Goal: Transaction & Acquisition: Purchase product/service

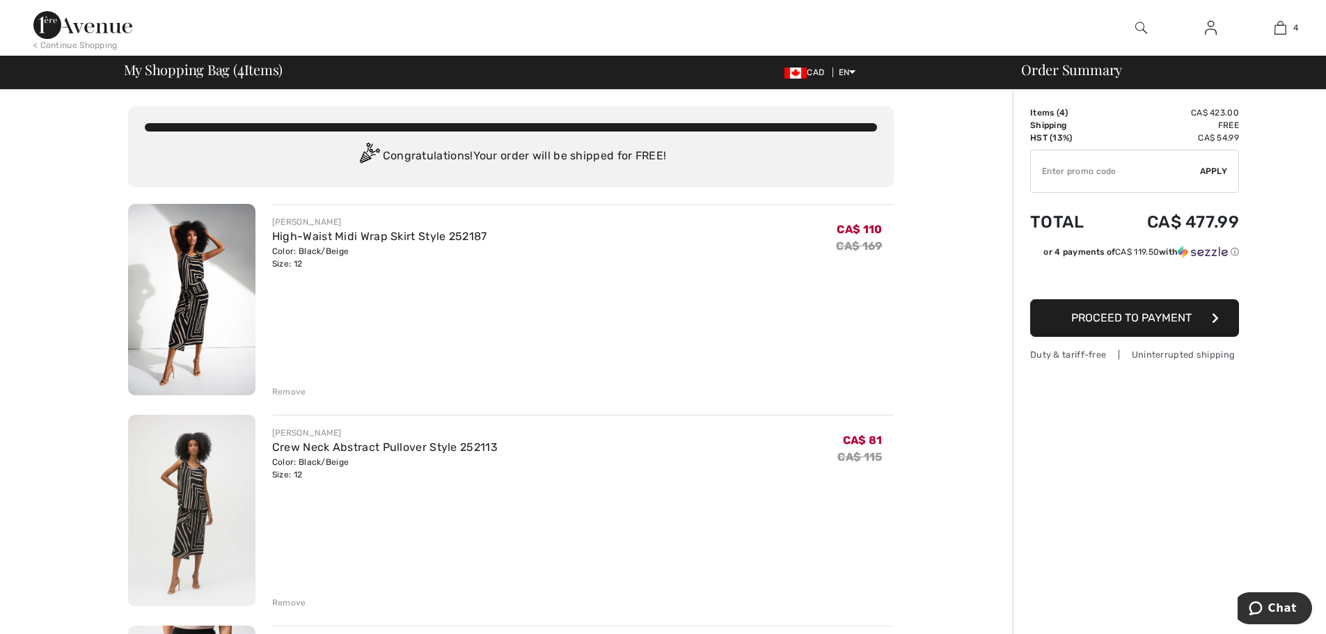
click at [1071, 173] on input "TEXT" at bounding box center [1115, 171] width 169 height 42
type input "EXTRA20"
click at [1221, 173] on span "Apply" at bounding box center [1214, 171] width 28 height 13
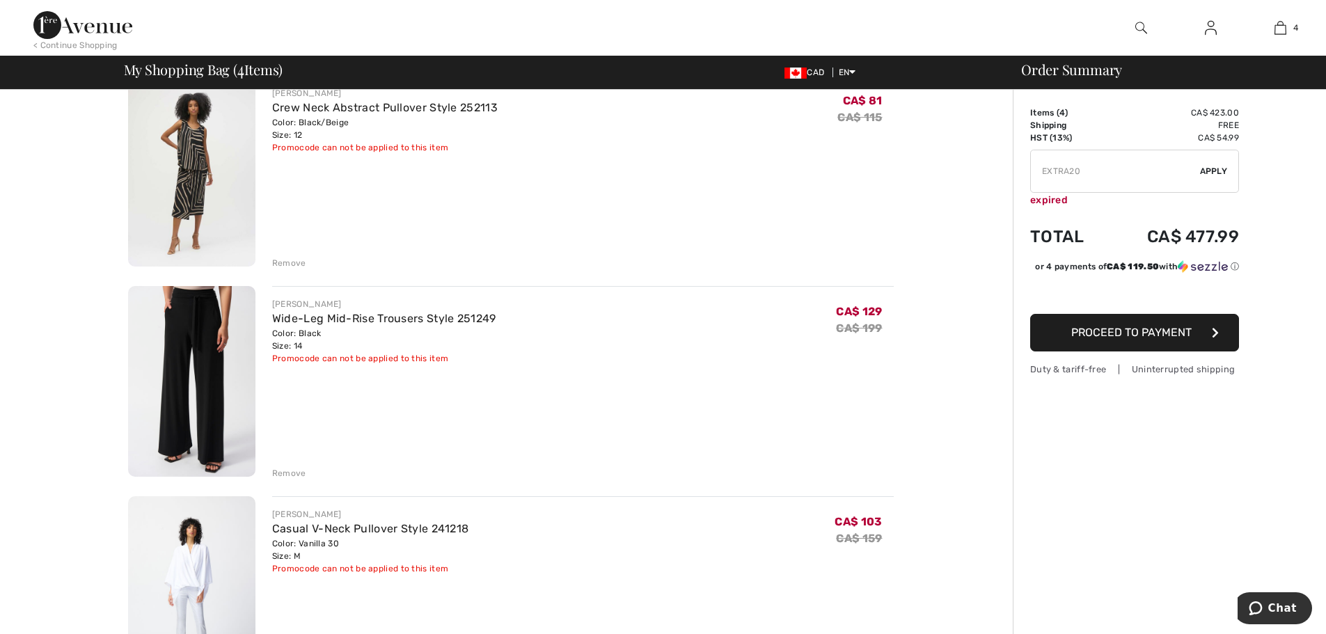
scroll to position [487, 0]
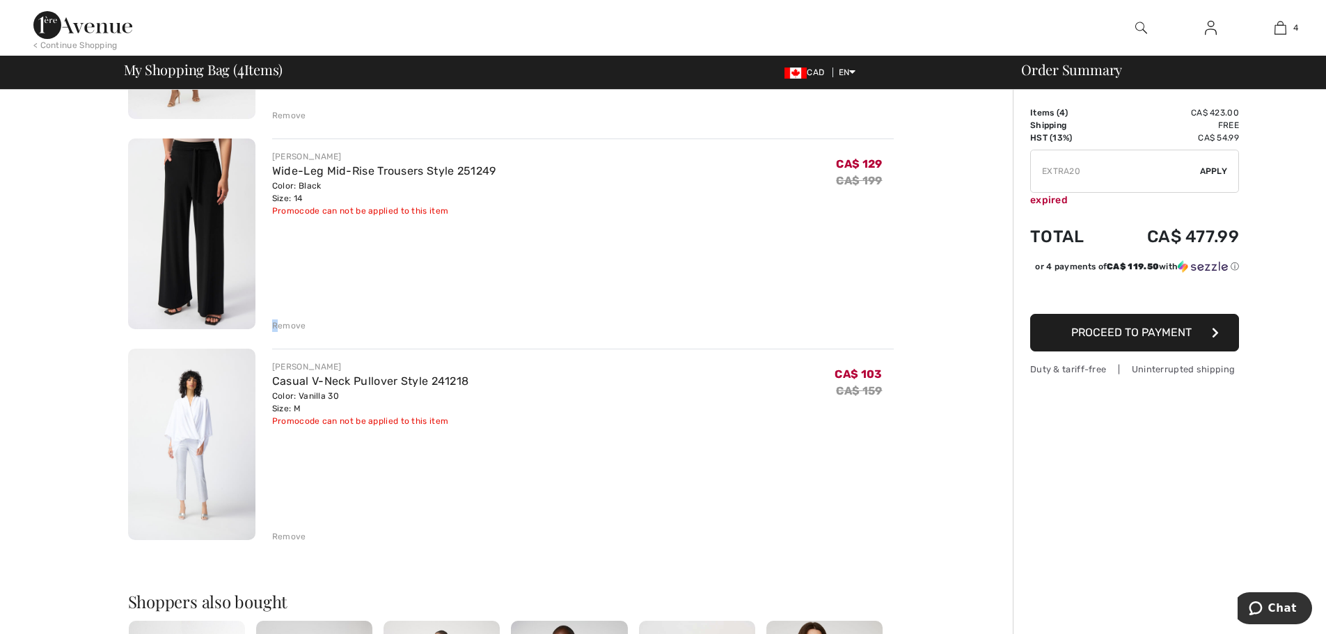
click at [278, 322] on div "Remove" at bounding box center [289, 326] width 34 height 13
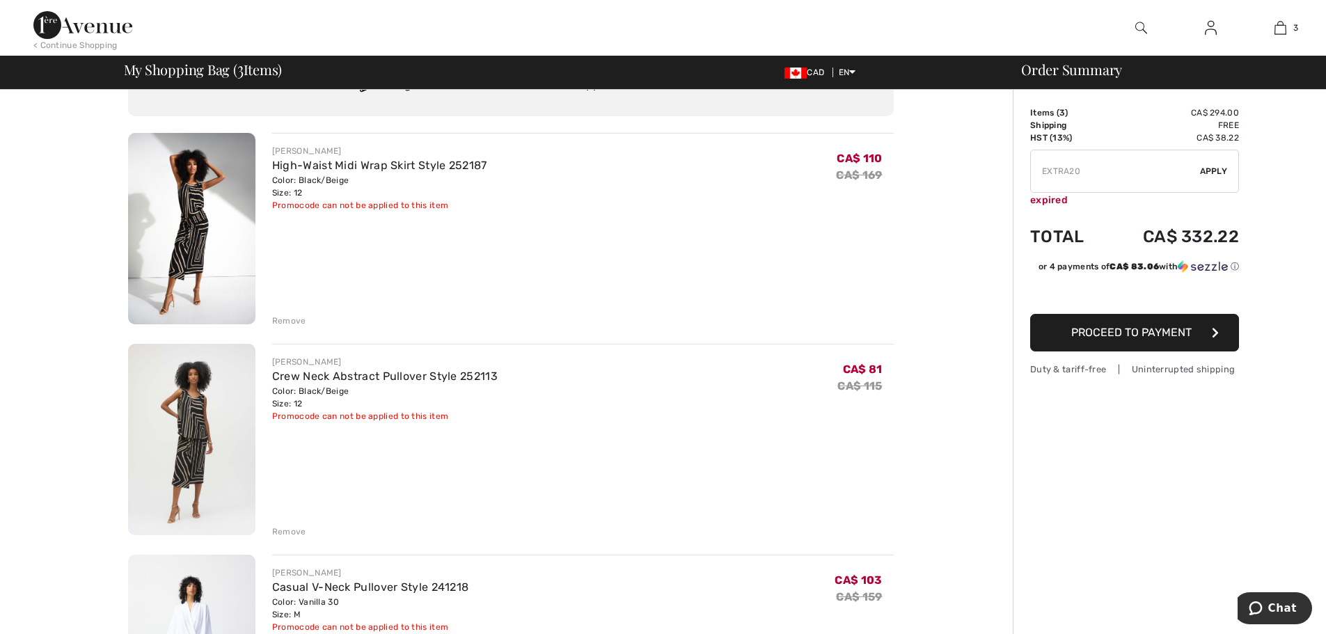
scroll to position [70, 0]
click at [98, 18] on img at bounding box center [82, 25] width 99 height 28
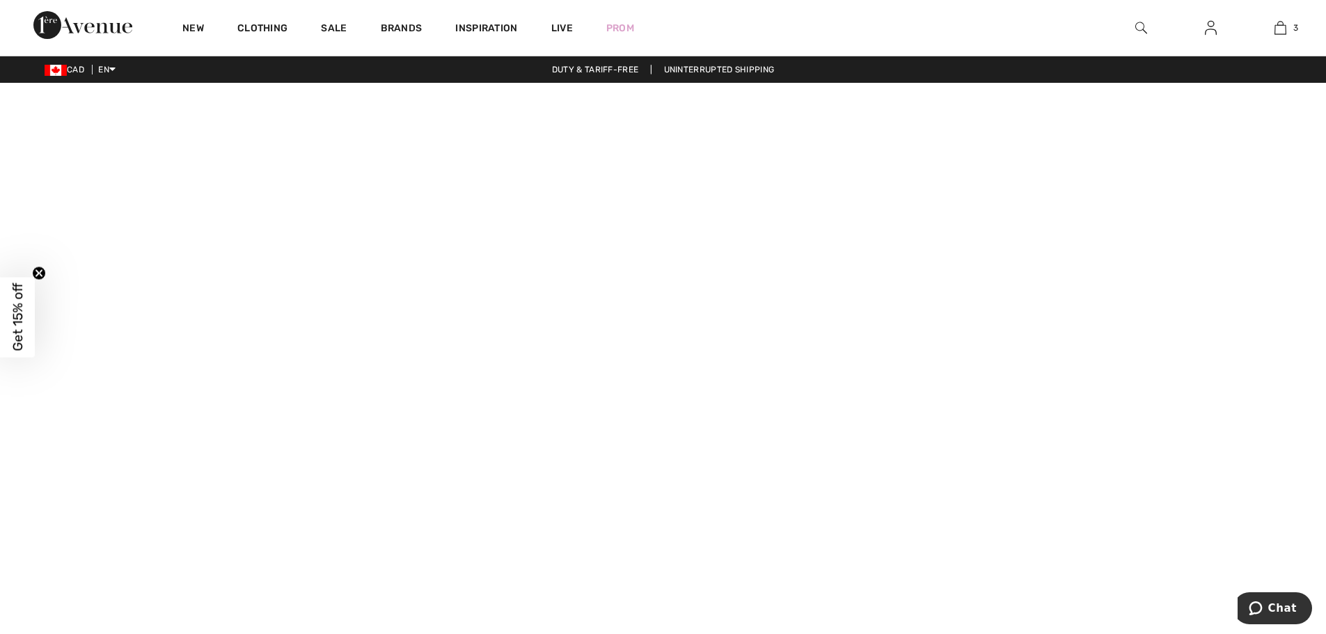
click at [260, 512] on video at bounding box center [663, 414] width 1326 height 663
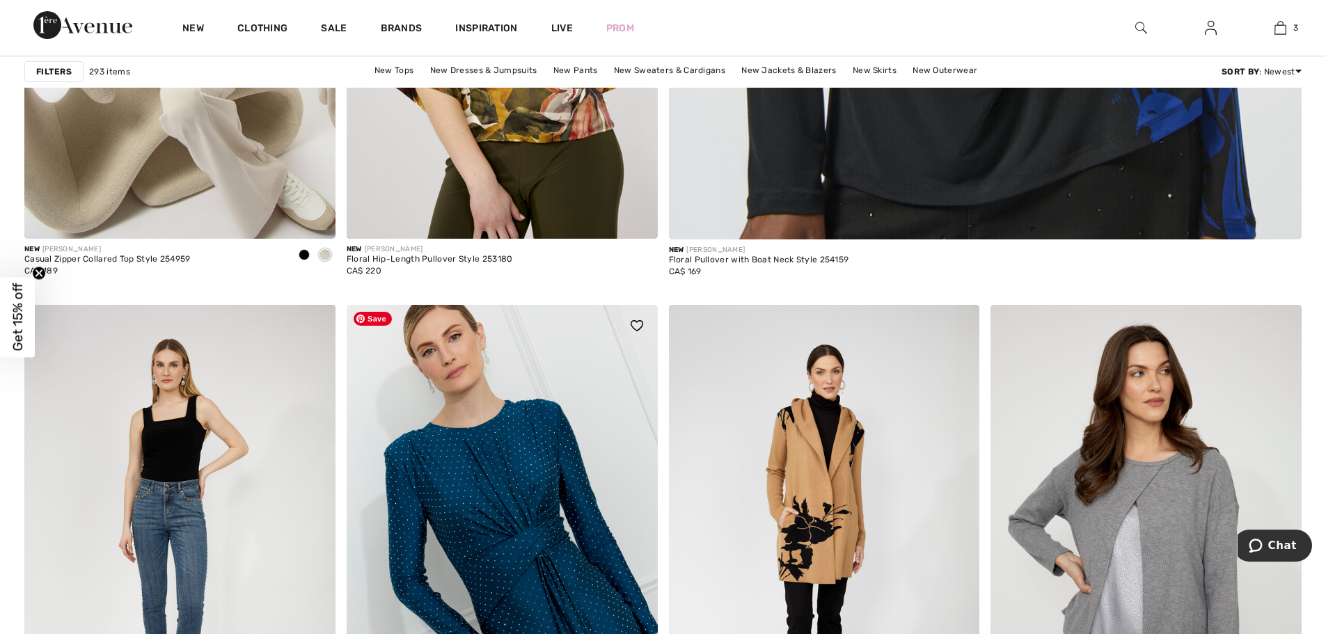
scroll to position [835, 0]
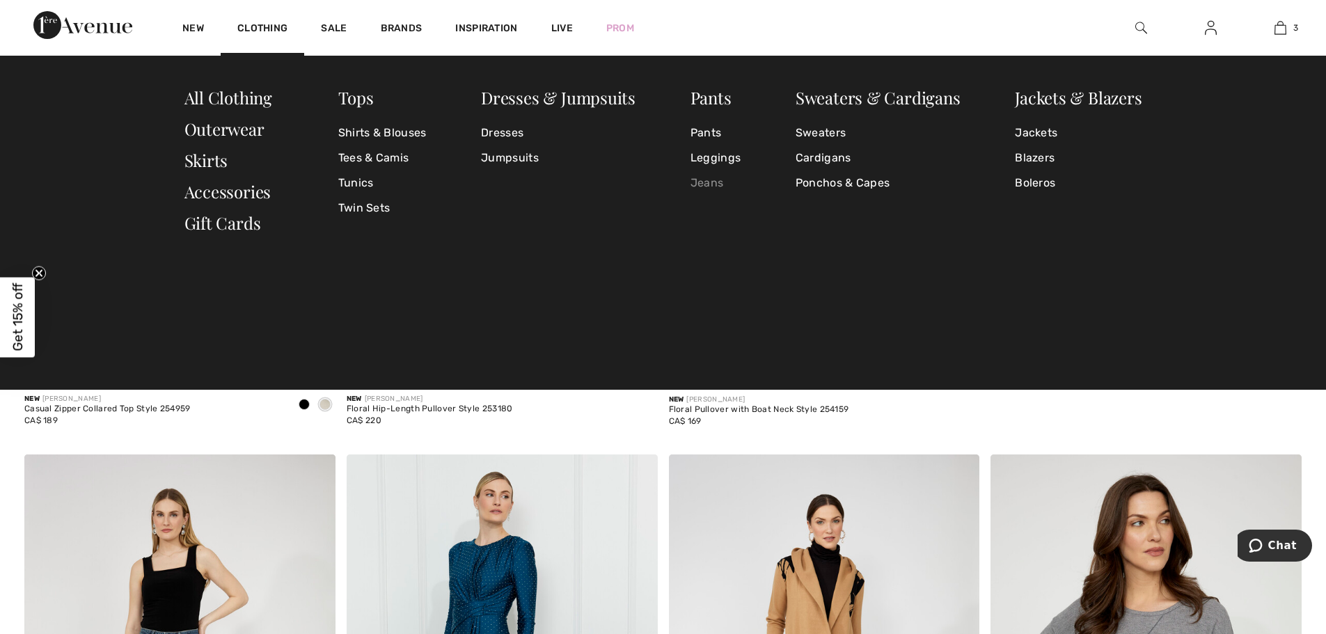
click at [703, 180] on link "Jeans" at bounding box center [716, 183] width 50 height 25
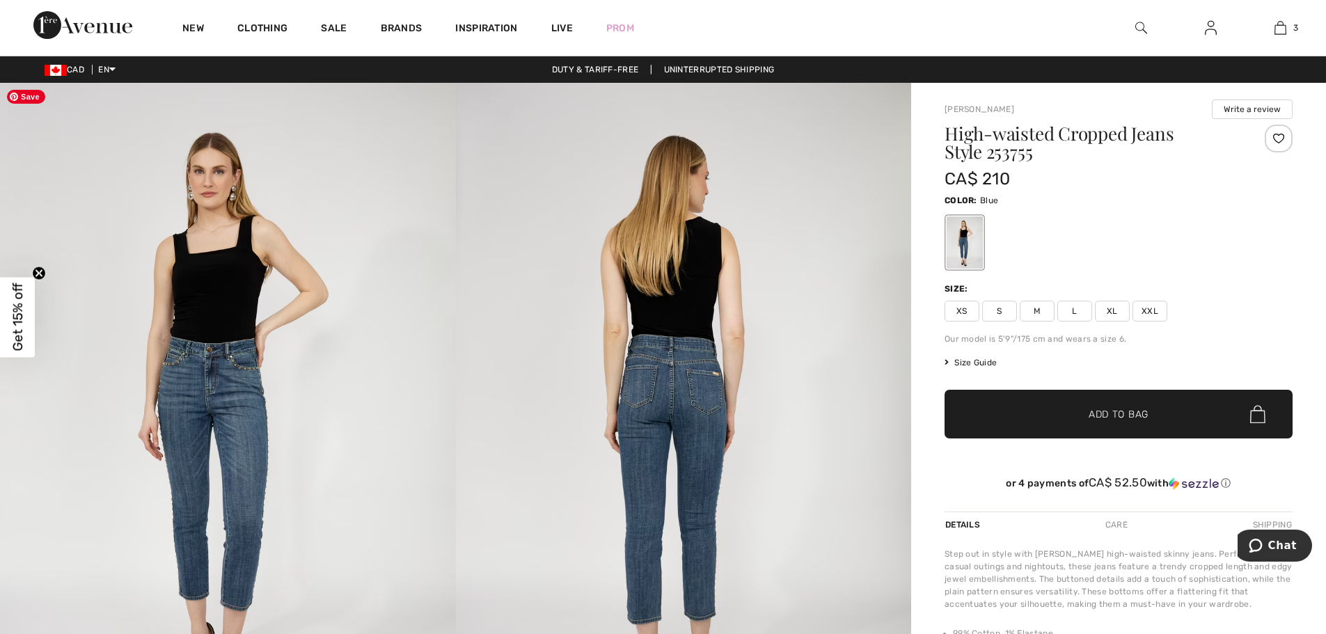
click at [242, 383] on img at bounding box center [228, 425] width 456 height 684
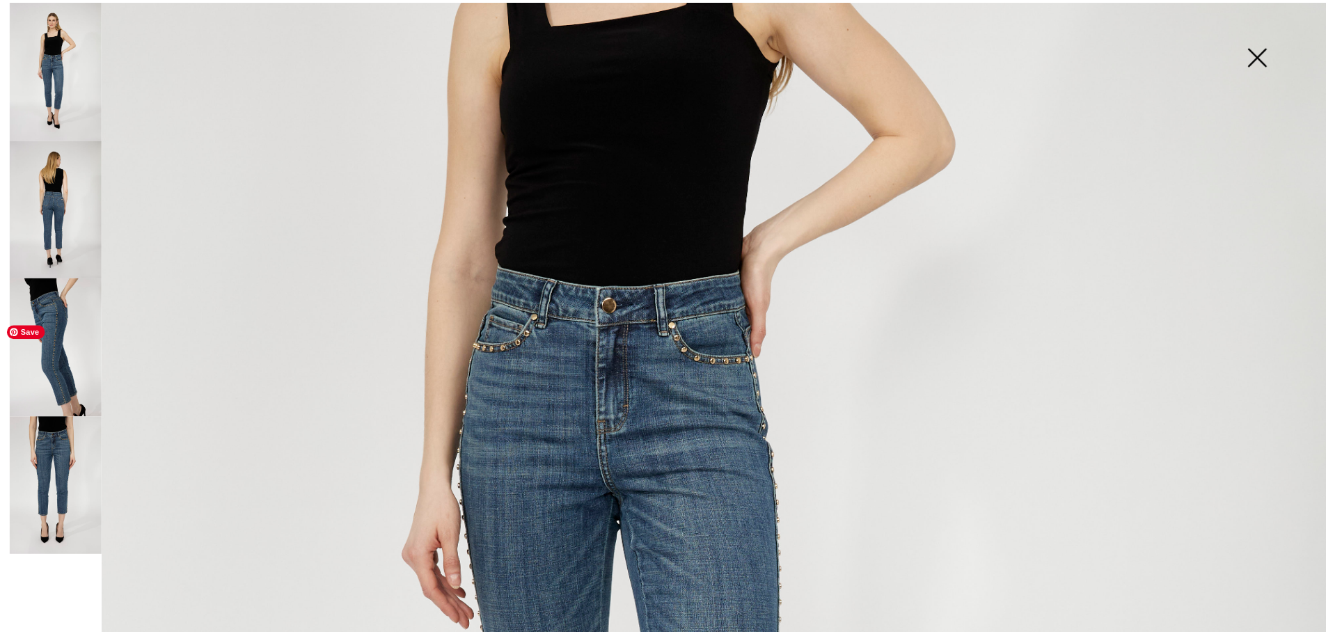
scroll to position [626, 0]
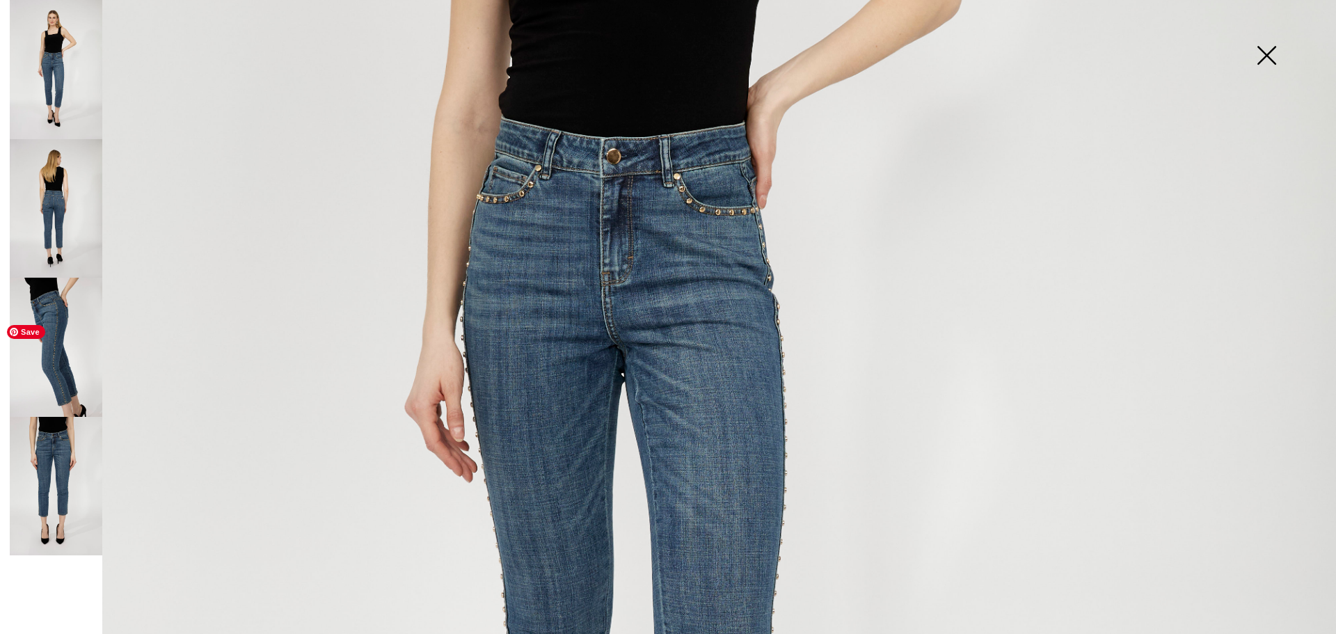
click at [691, 261] on img at bounding box center [668, 376] width 1336 height 2005
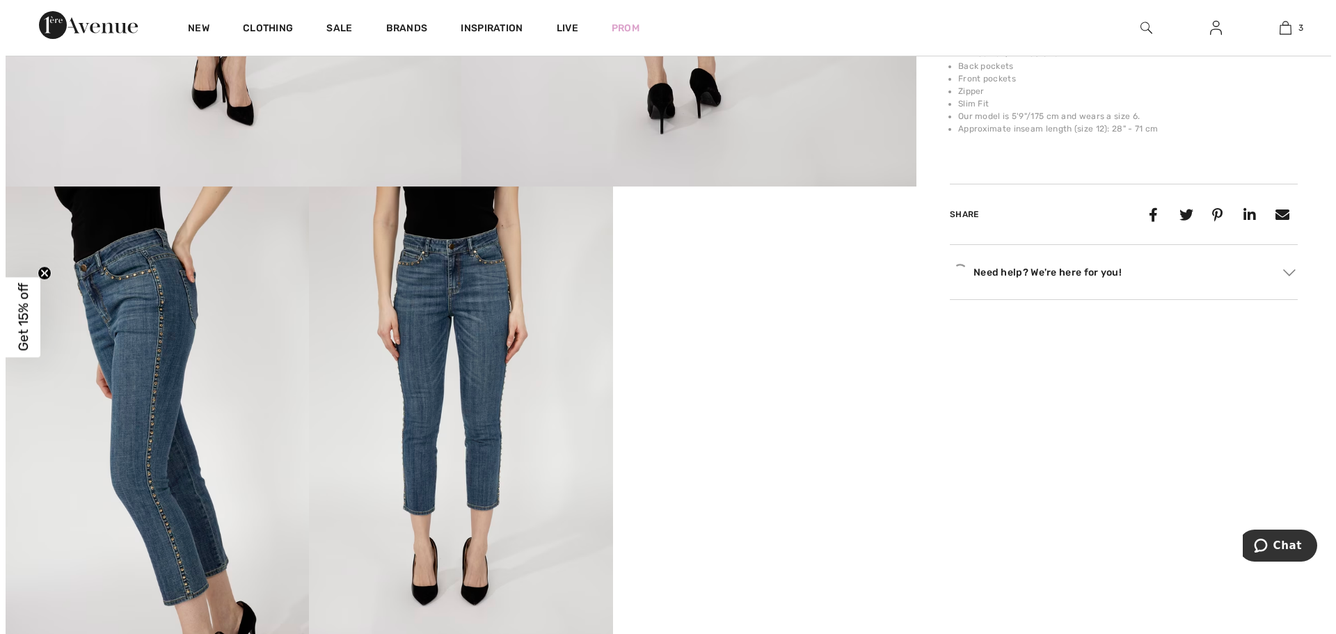
scroll to position [696, 0]
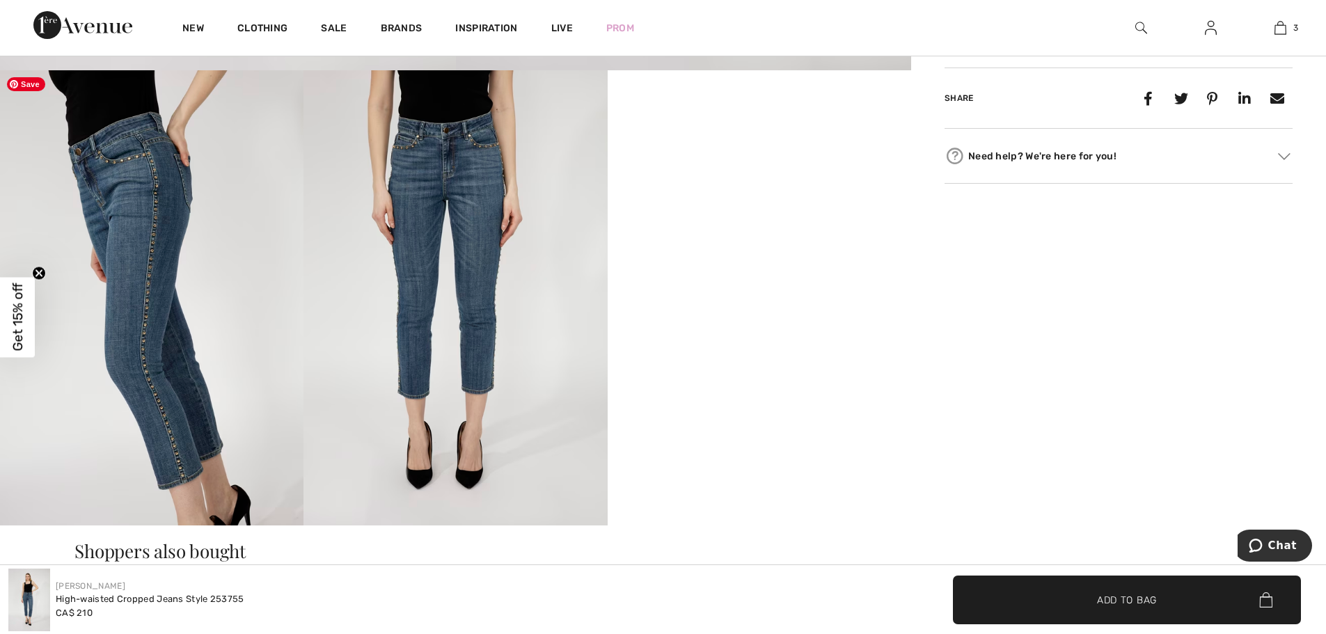
click at [161, 368] on img at bounding box center [151, 297] width 303 height 455
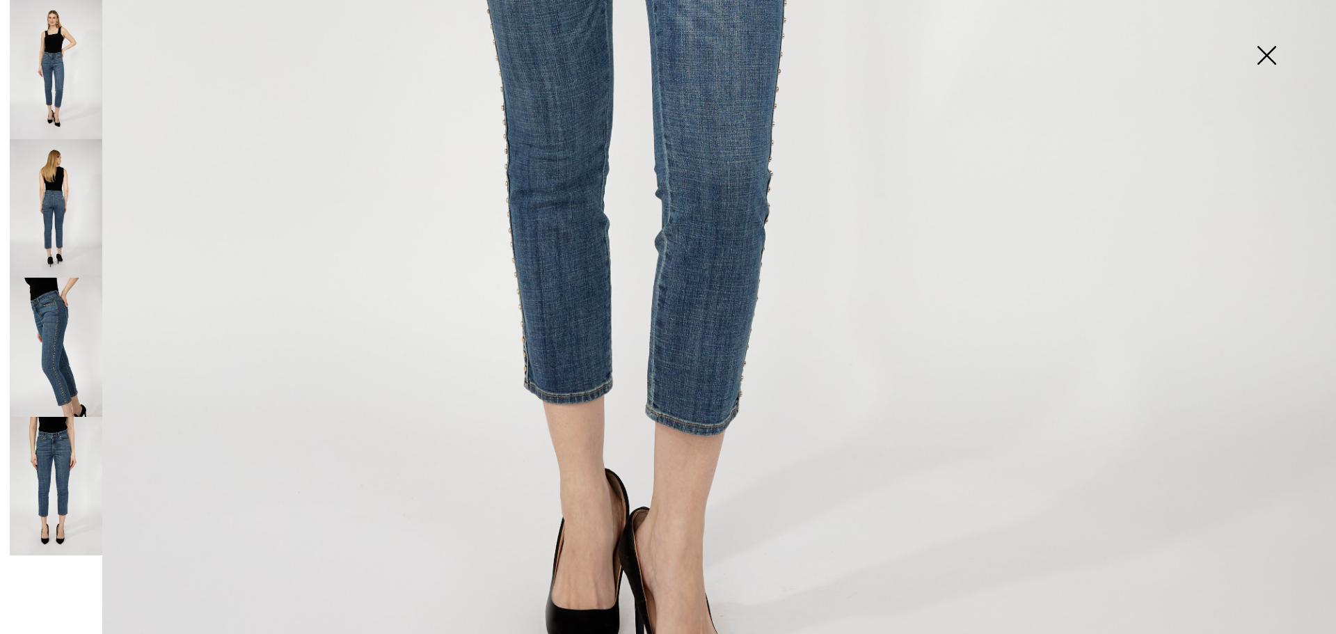
scroll to position [1355, 0]
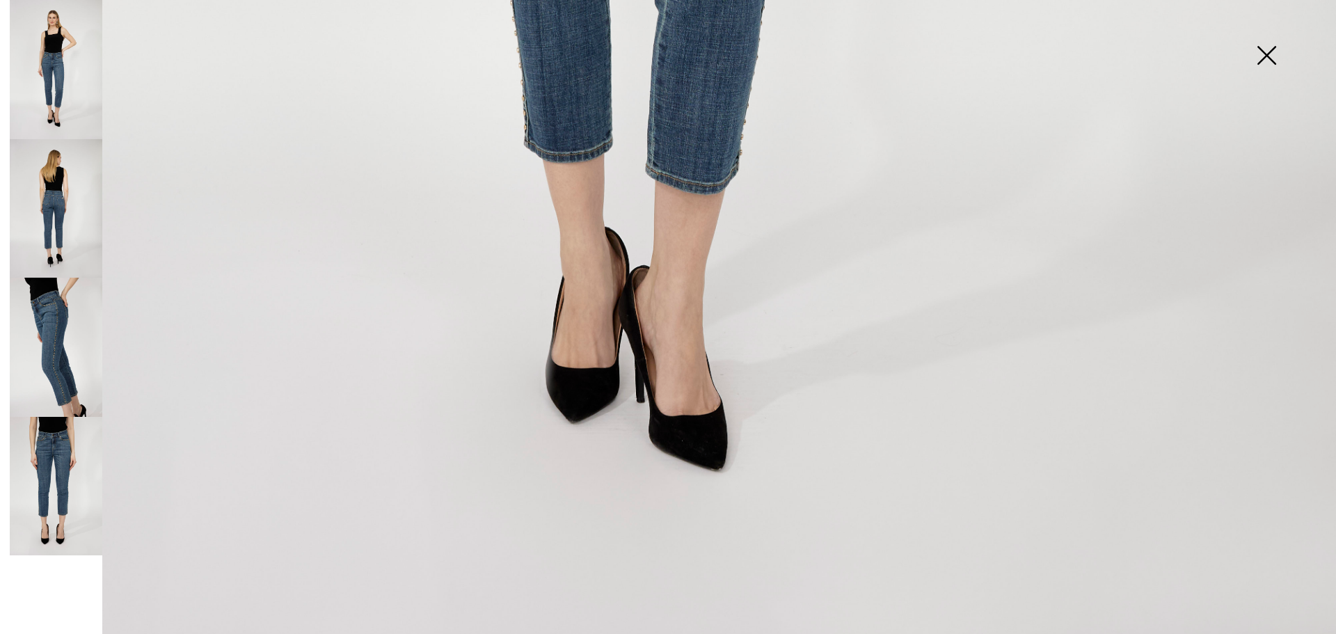
click at [8, 386] on div at bounding box center [53, 317] width 97 height 634
click at [73, 379] on img at bounding box center [56, 347] width 93 height 139
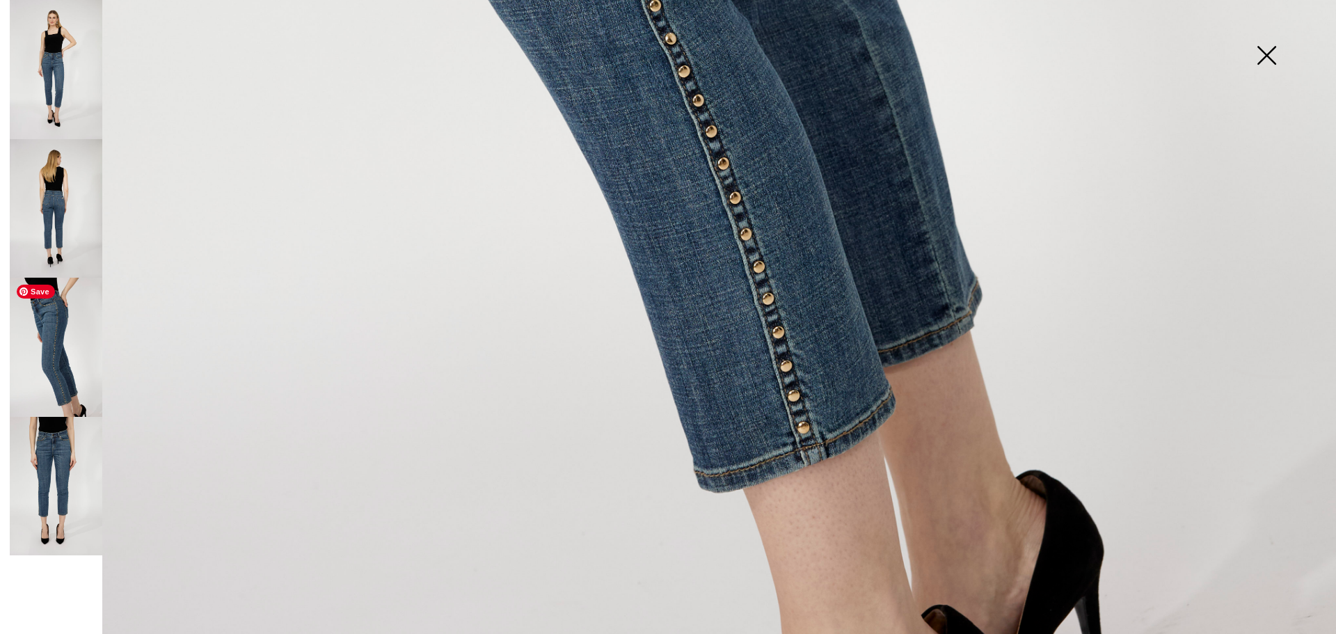
scroll to position [1355, 0]
click at [55, 230] on img at bounding box center [56, 208] width 93 height 139
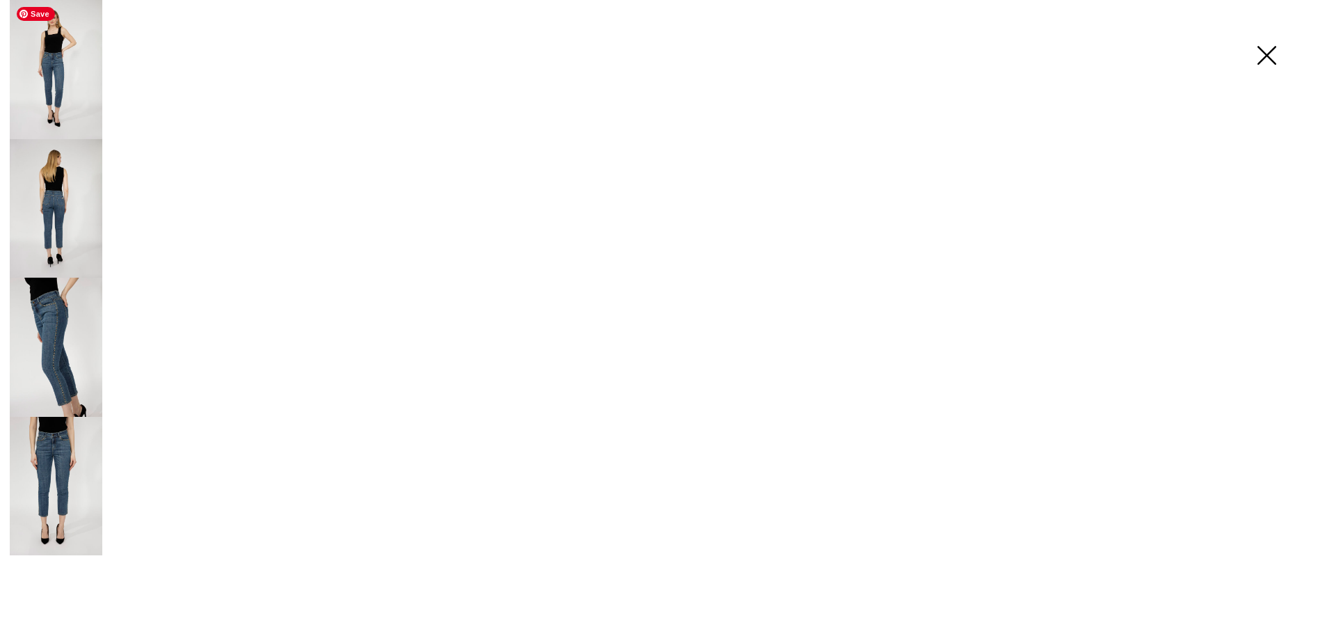
click at [78, 87] on img at bounding box center [56, 69] width 93 height 139
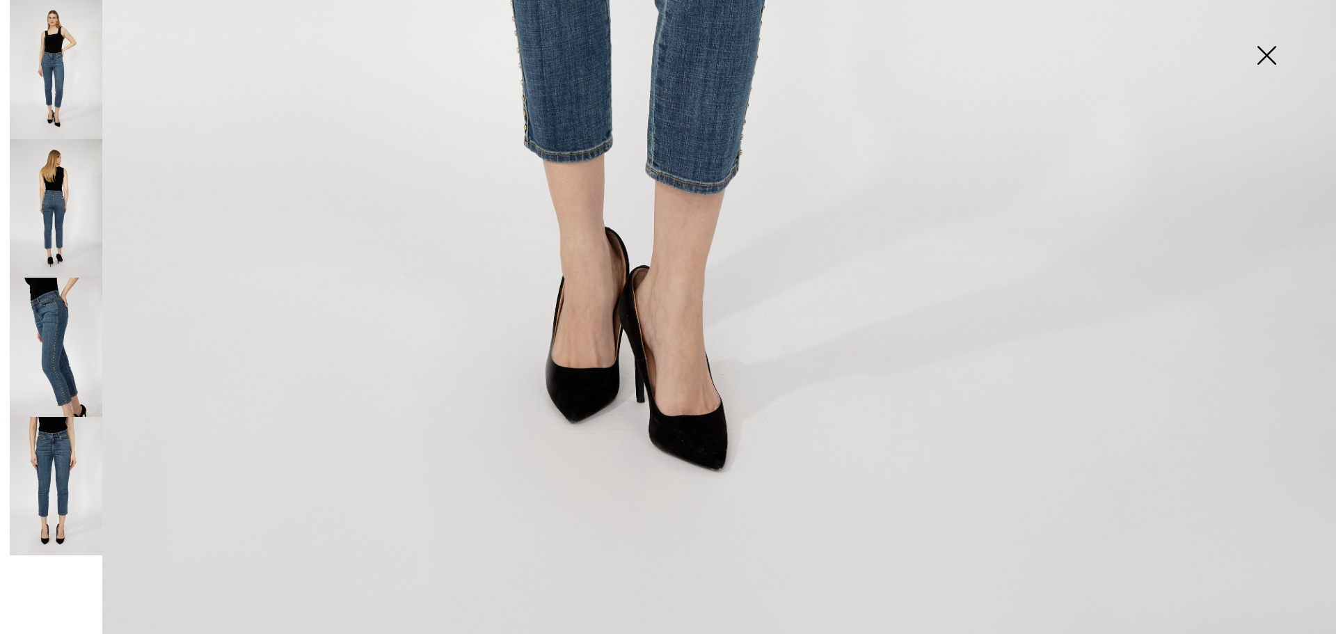
click at [1268, 57] on img at bounding box center [1267, 57] width 70 height 72
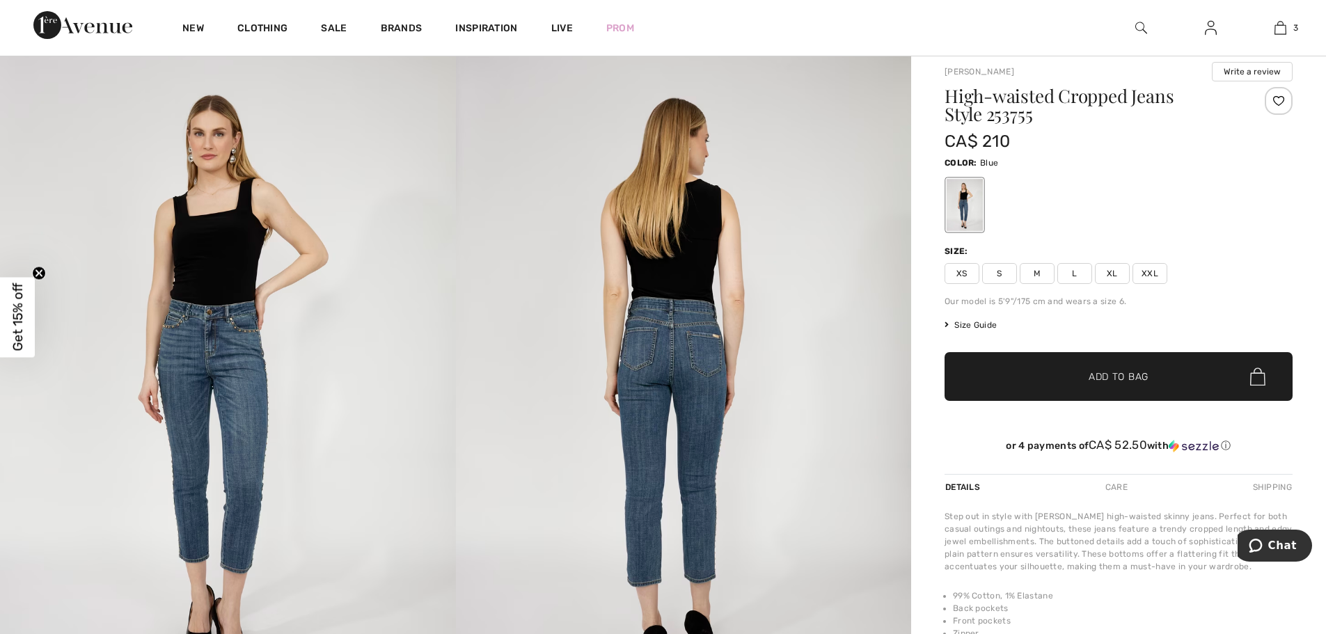
scroll to position [0, 0]
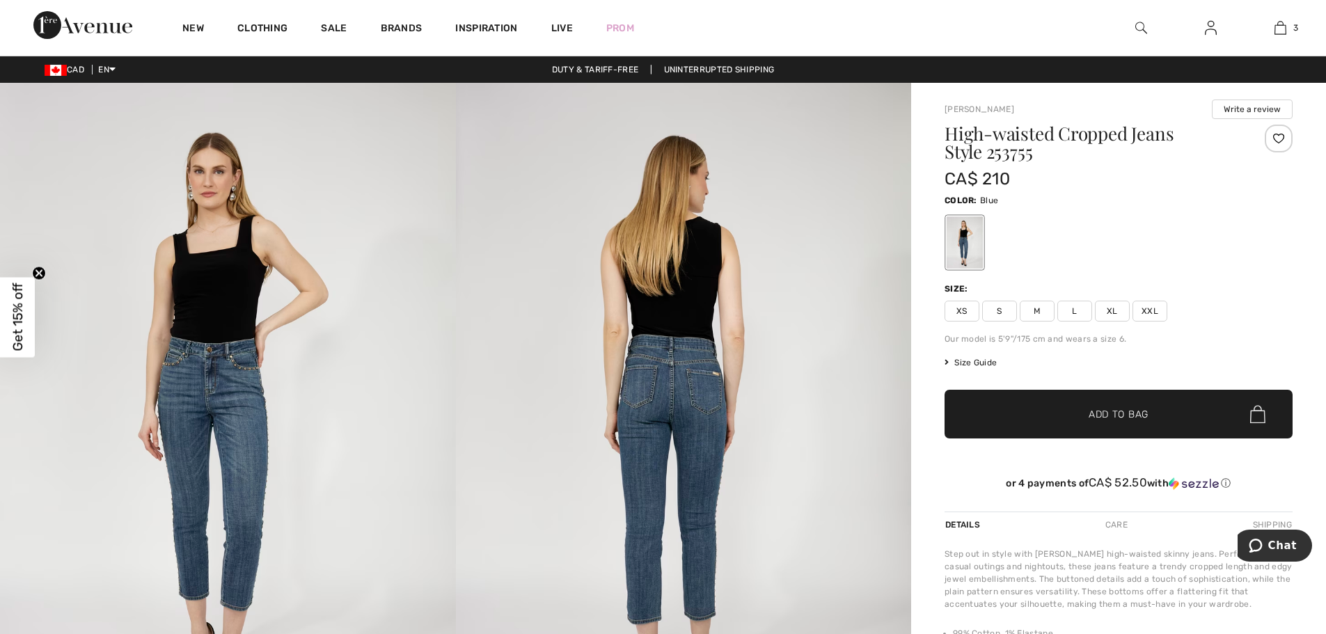
click at [976, 363] on span "Size Guide" at bounding box center [971, 362] width 52 height 13
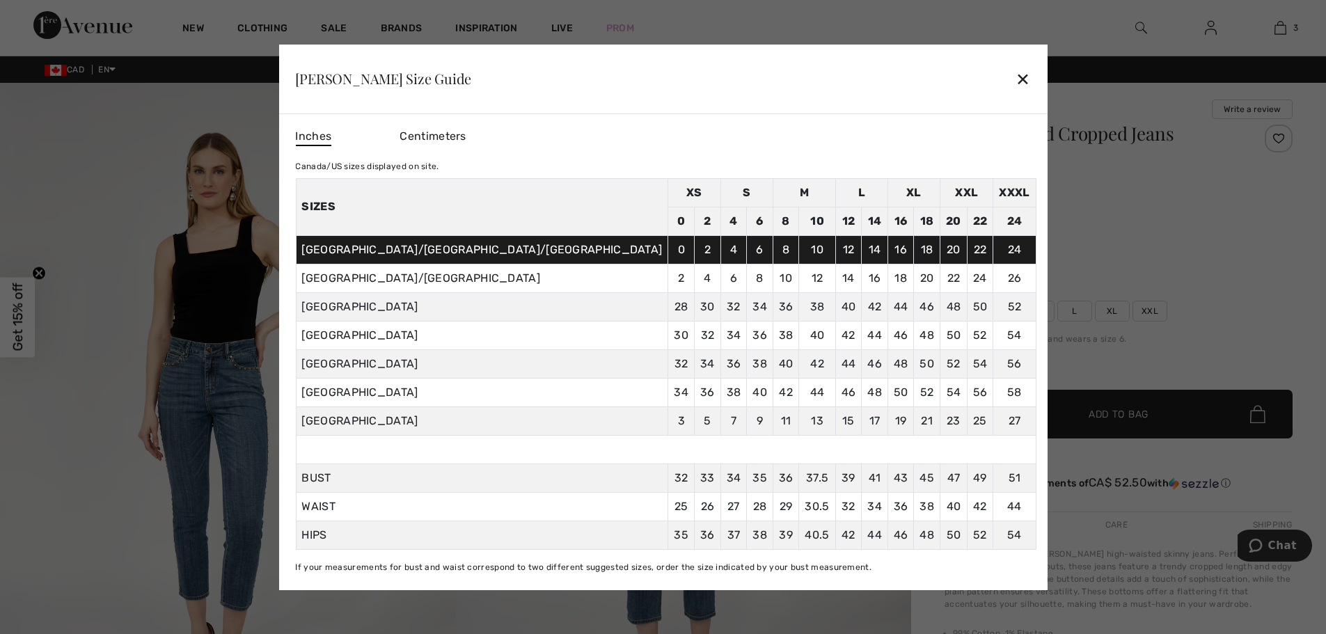
click at [835, 249] on td "12" at bounding box center [848, 249] width 26 height 29
click at [943, 79] on div "Frank Lyman Size Guide ✕" at bounding box center [662, 80] width 768 height 70
click at [1016, 84] on div "✕" at bounding box center [1023, 78] width 15 height 29
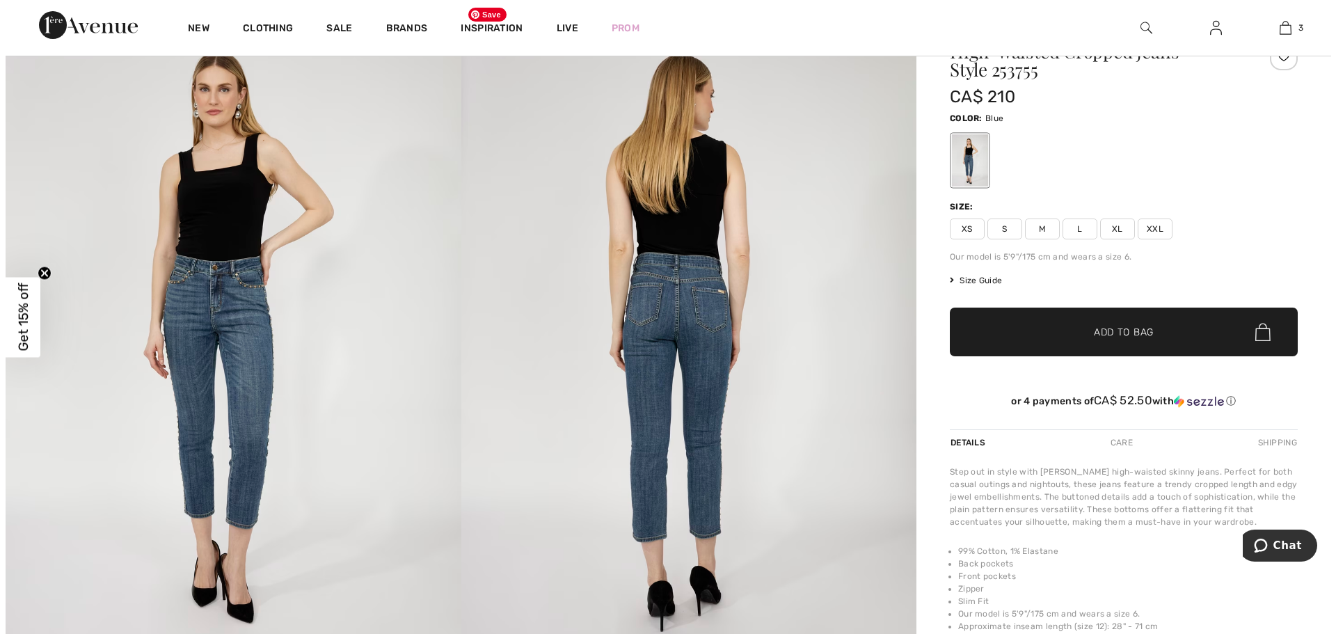
scroll to position [209, 0]
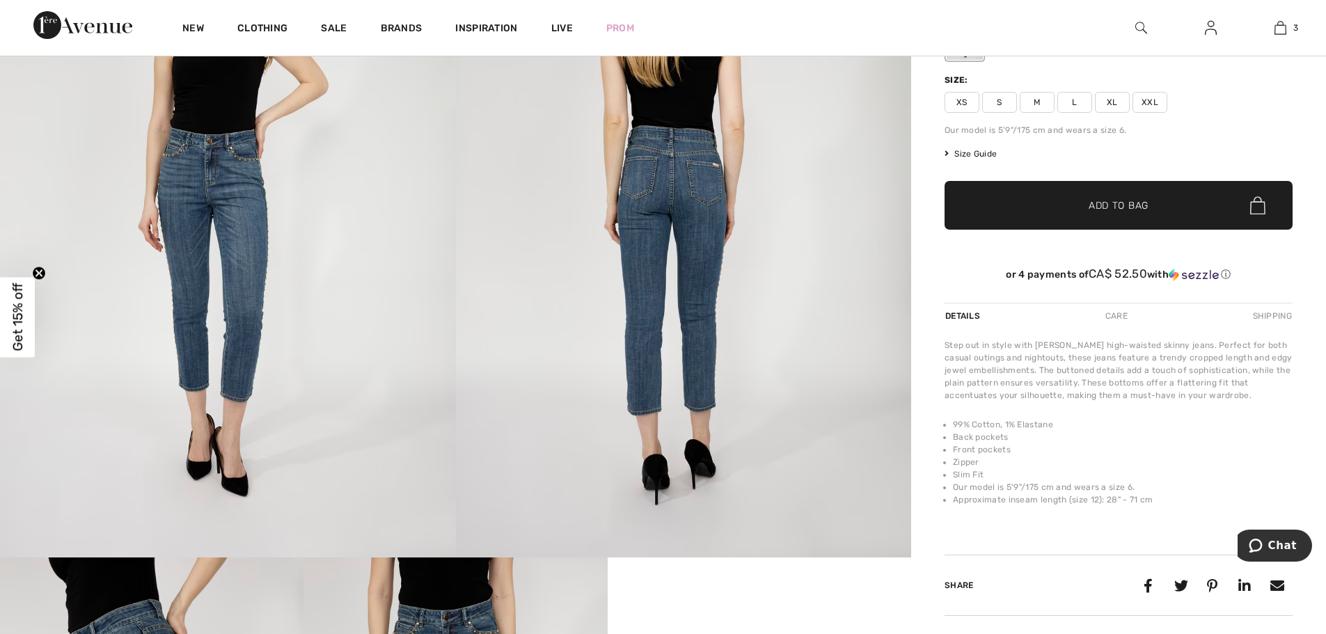
click at [280, 171] on img at bounding box center [228, 216] width 456 height 684
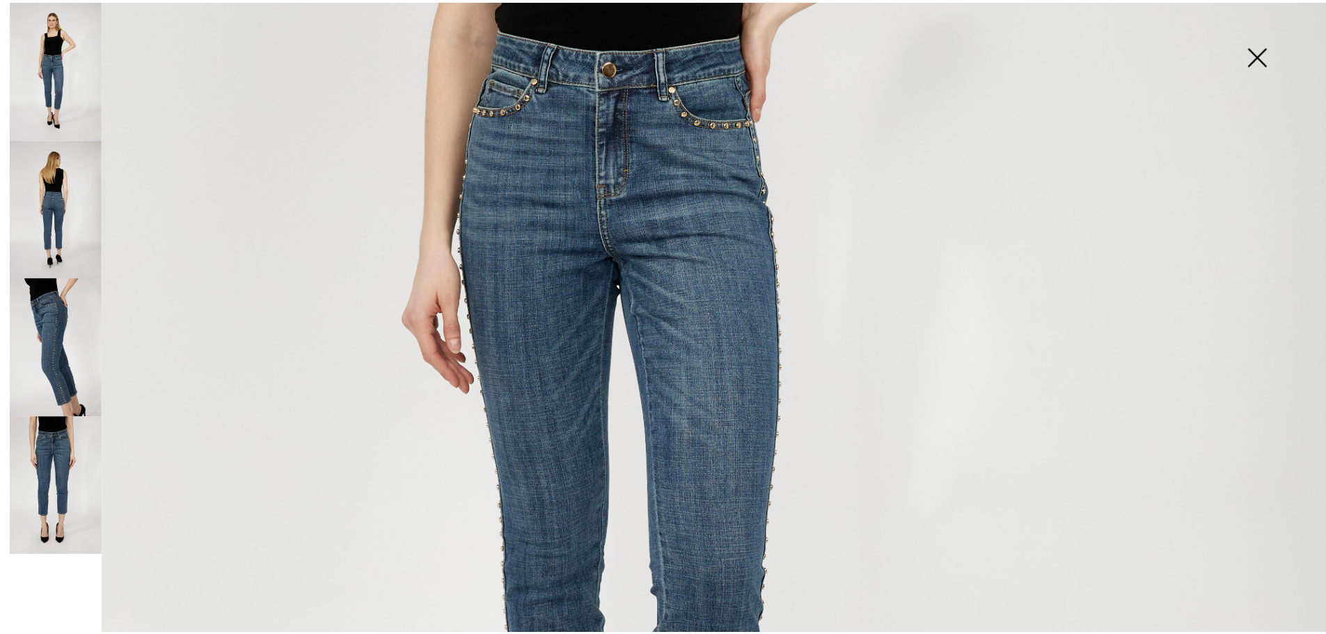
scroll to position [713, 0]
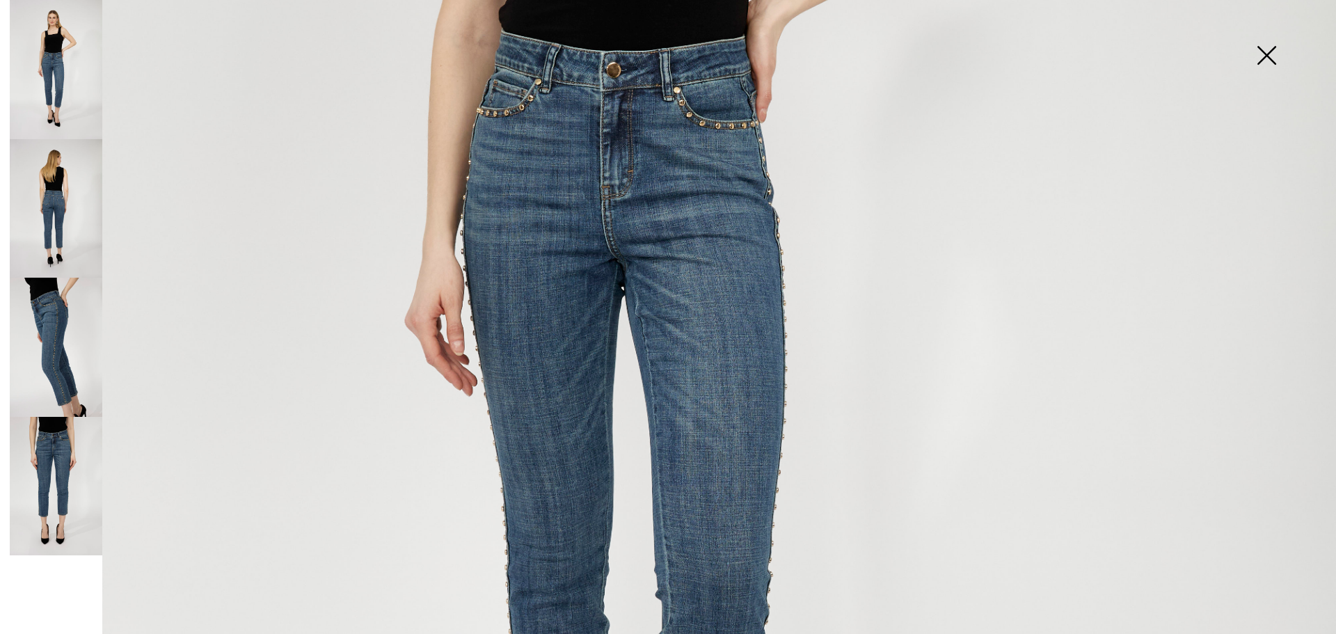
click at [1268, 54] on img at bounding box center [1267, 57] width 70 height 72
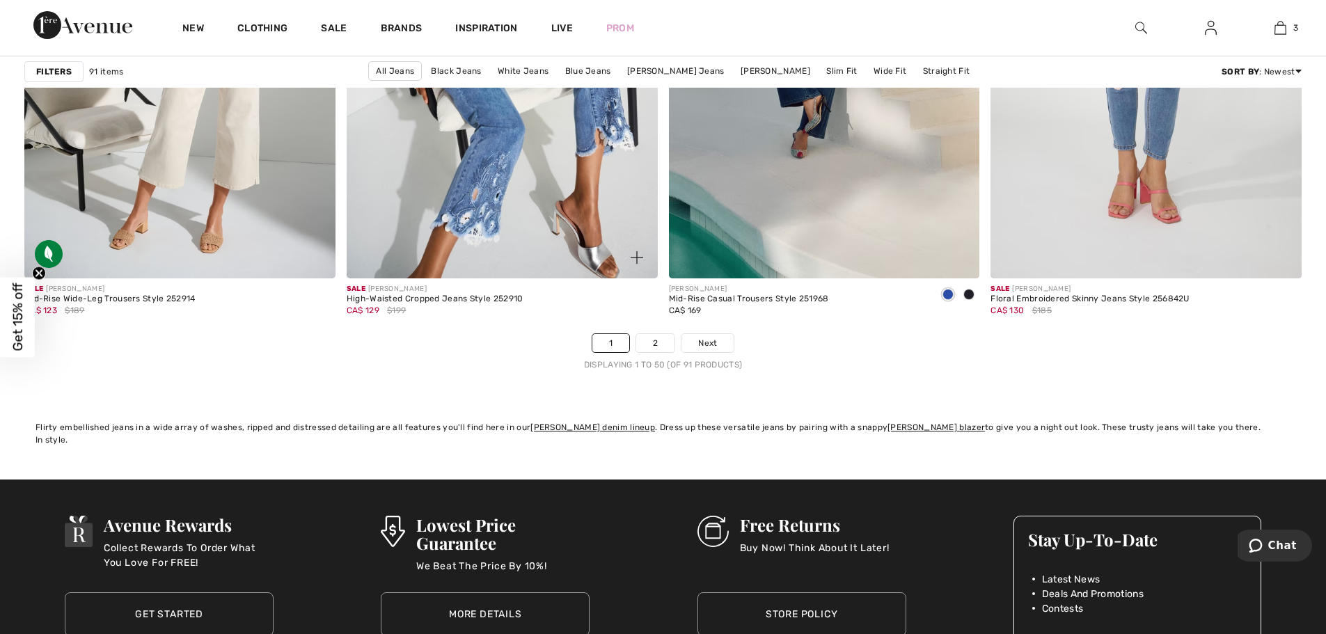
scroll to position [7935, 0]
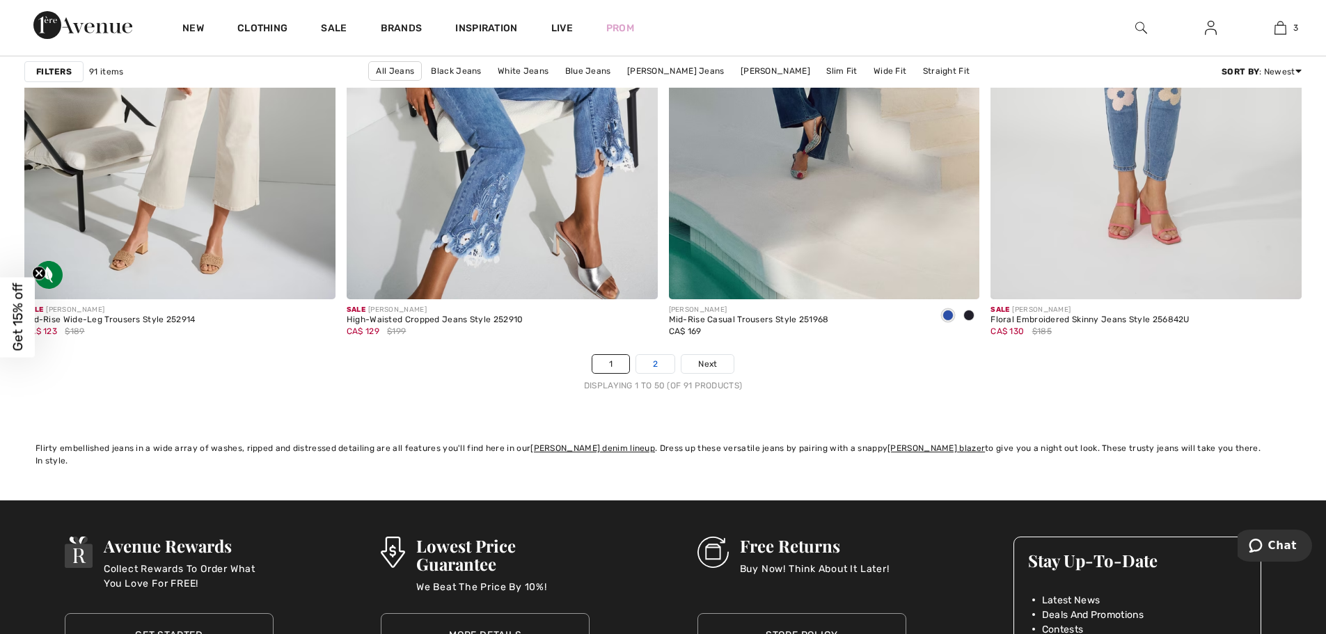
click at [653, 363] on link "2" at bounding box center [655, 364] width 38 height 18
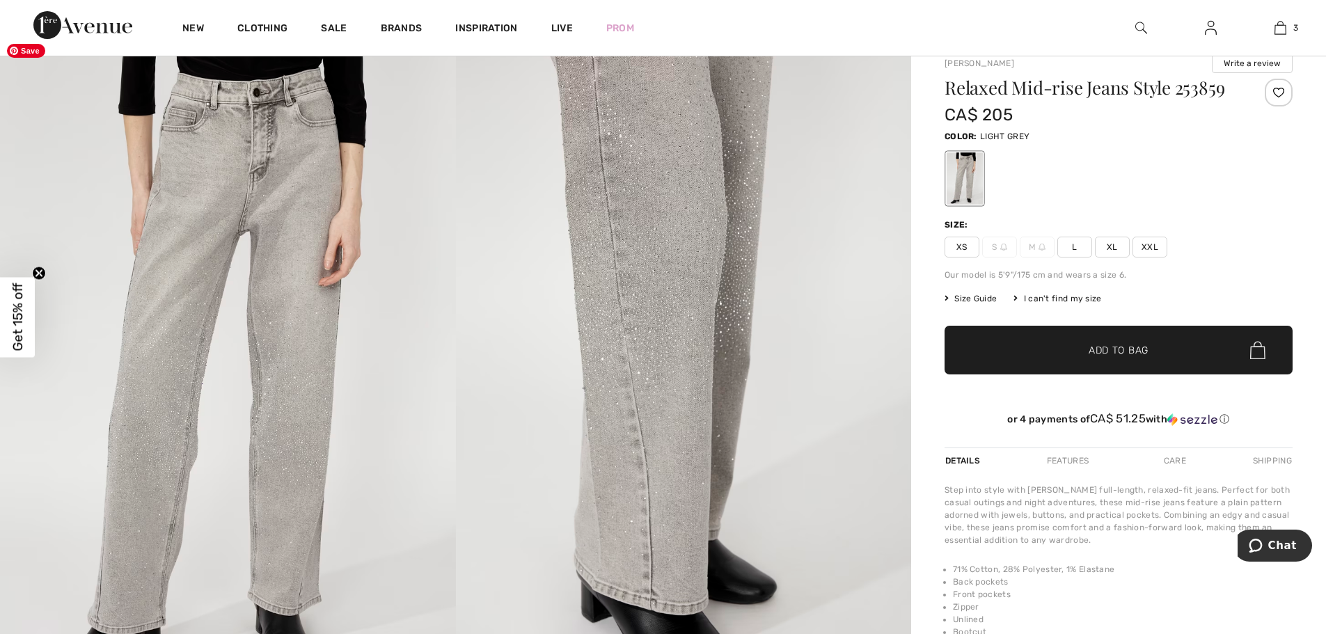
scroll to position [70, 0]
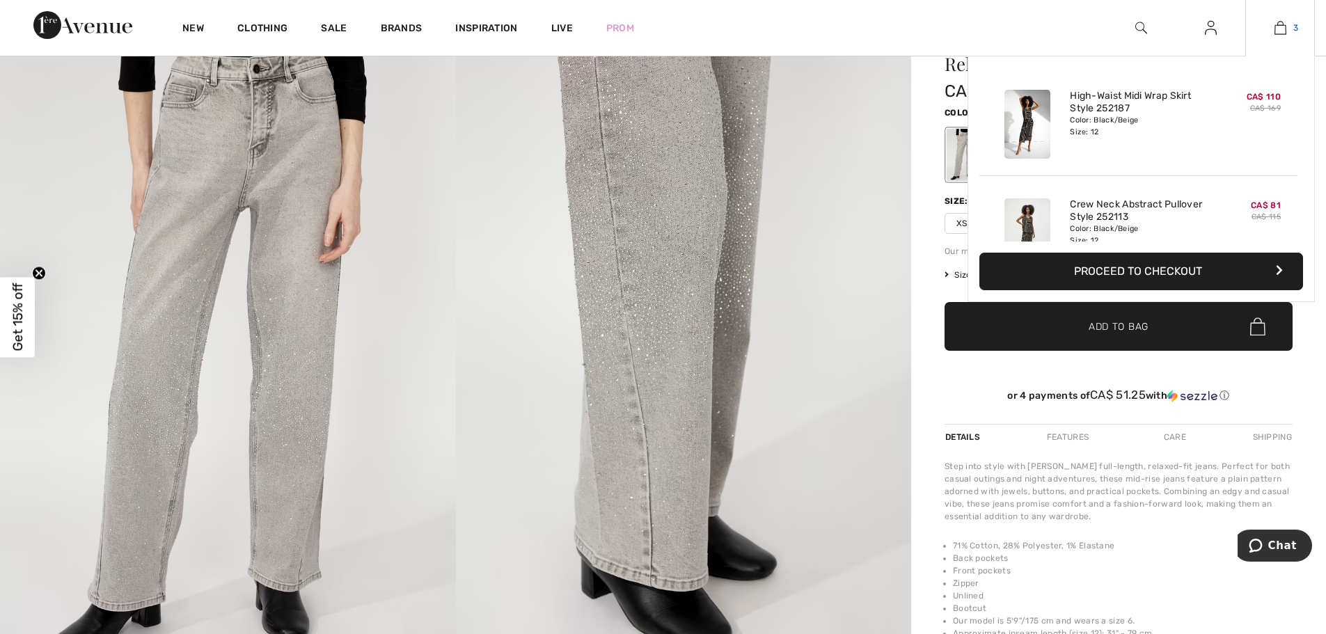
click at [1275, 22] on img at bounding box center [1281, 27] width 12 height 17
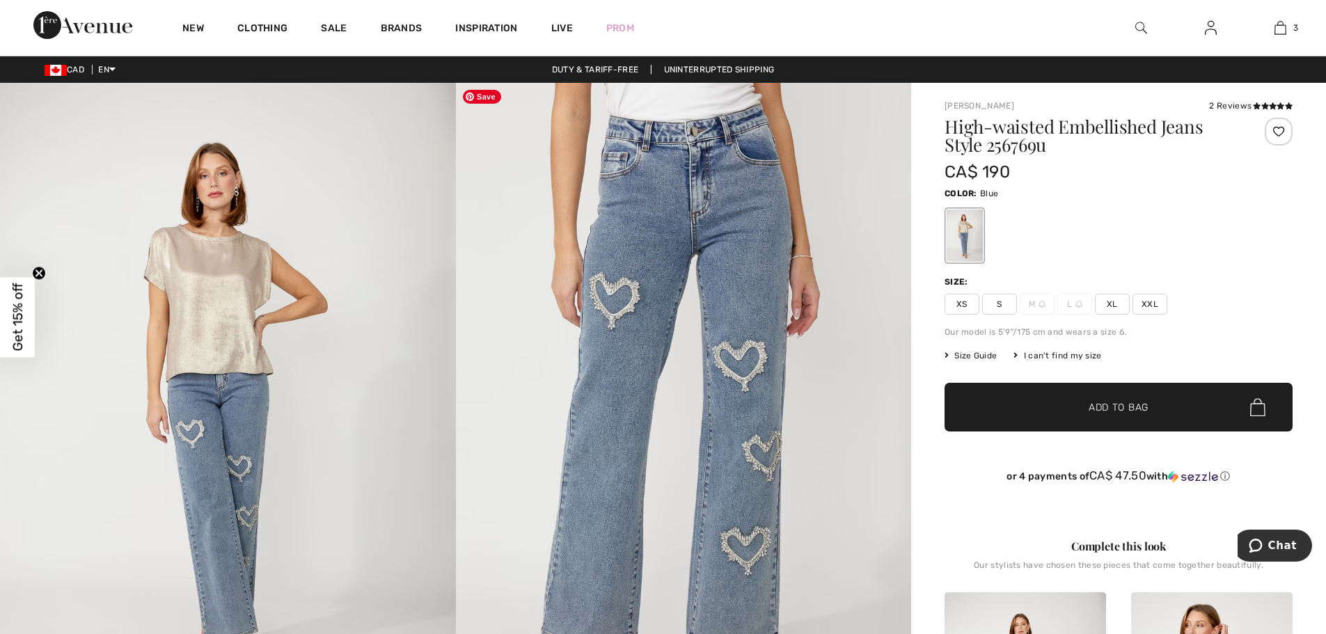
click at [659, 384] on img at bounding box center [684, 425] width 456 height 684
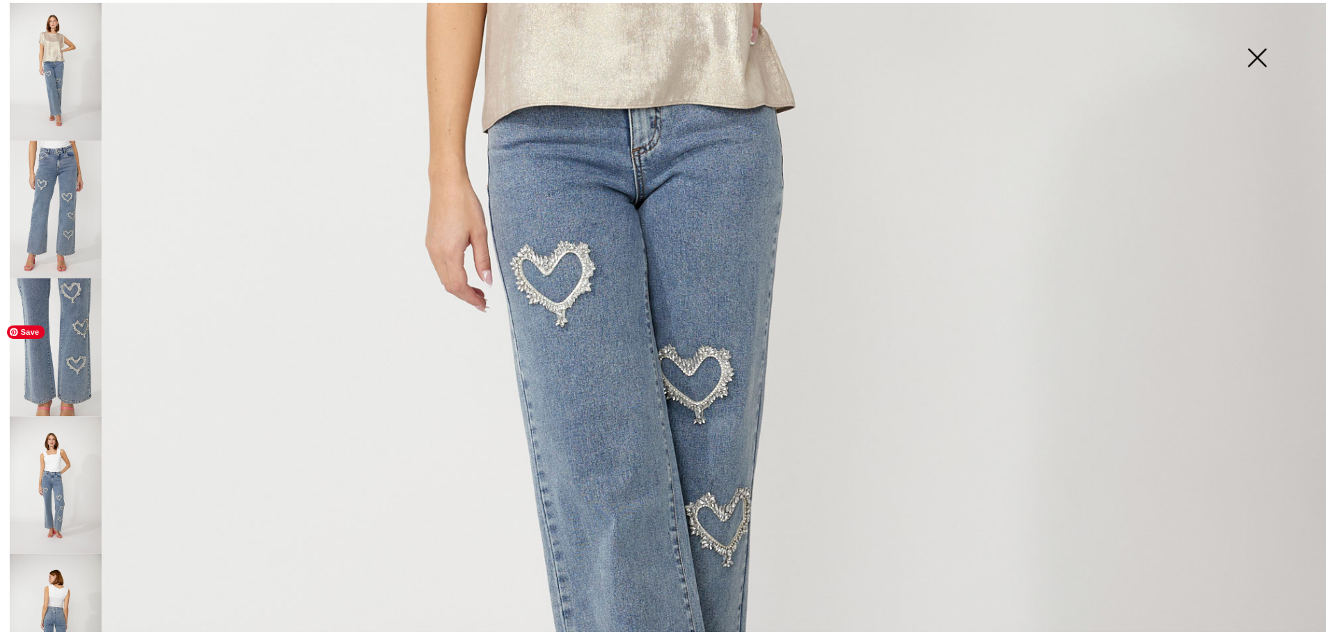
scroll to position [766, 0]
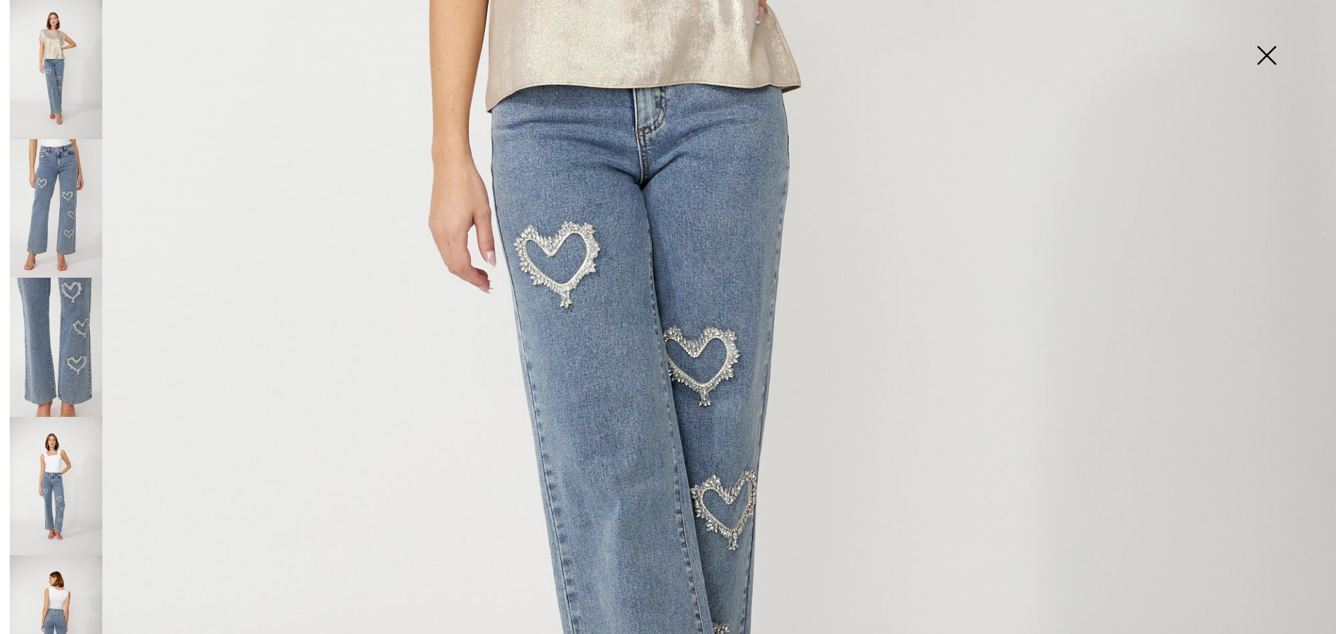
click at [1297, 56] on img at bounding box center [1267, 57] width 70 height 72
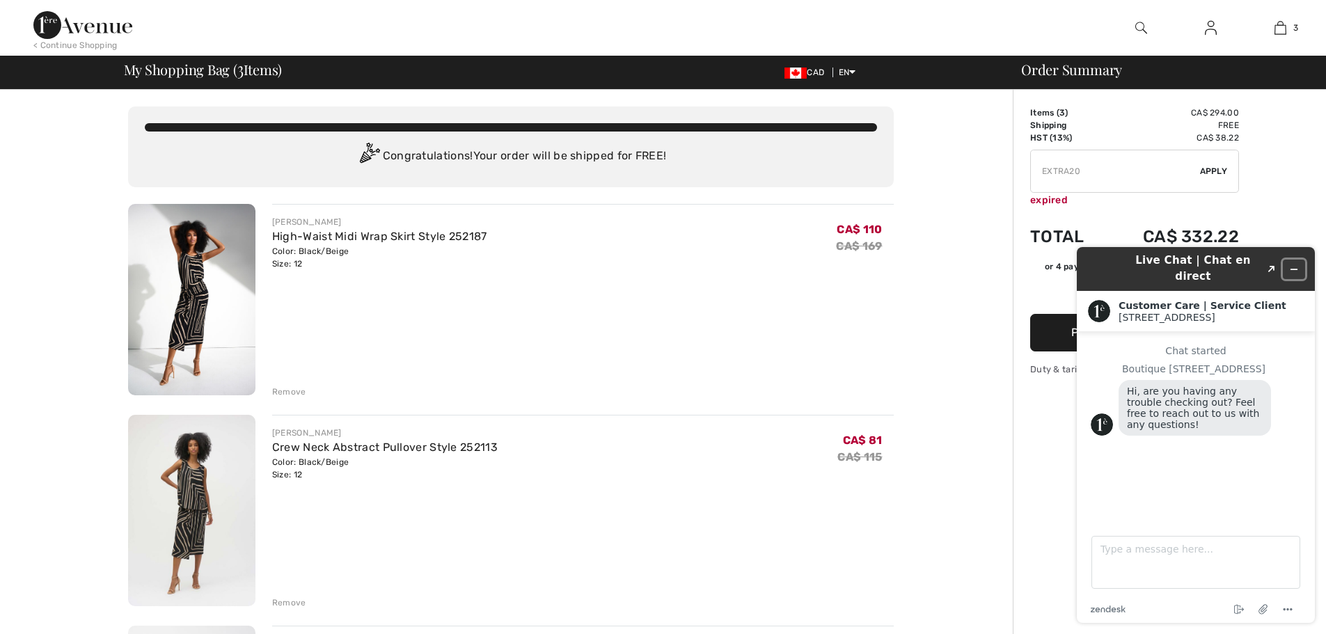
click at [1302, 267] on button "Minimize widget" at bounding box center [1294, 269] width 22 height 19
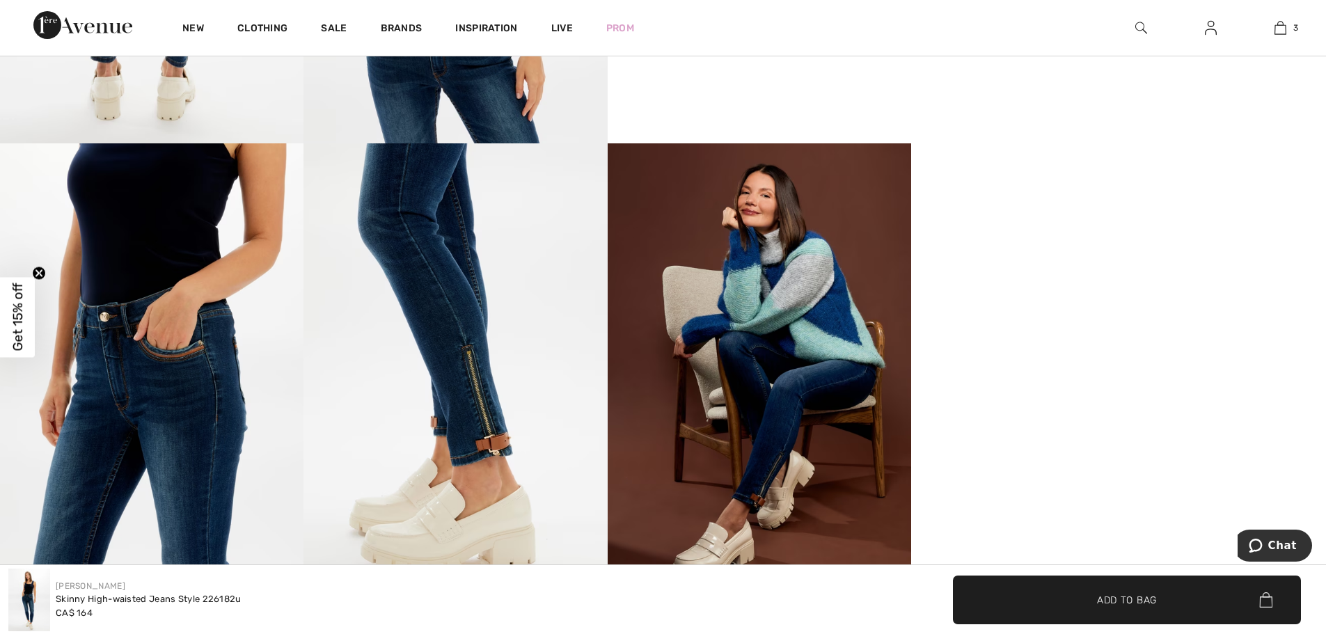
scroll to position [1183, 0]
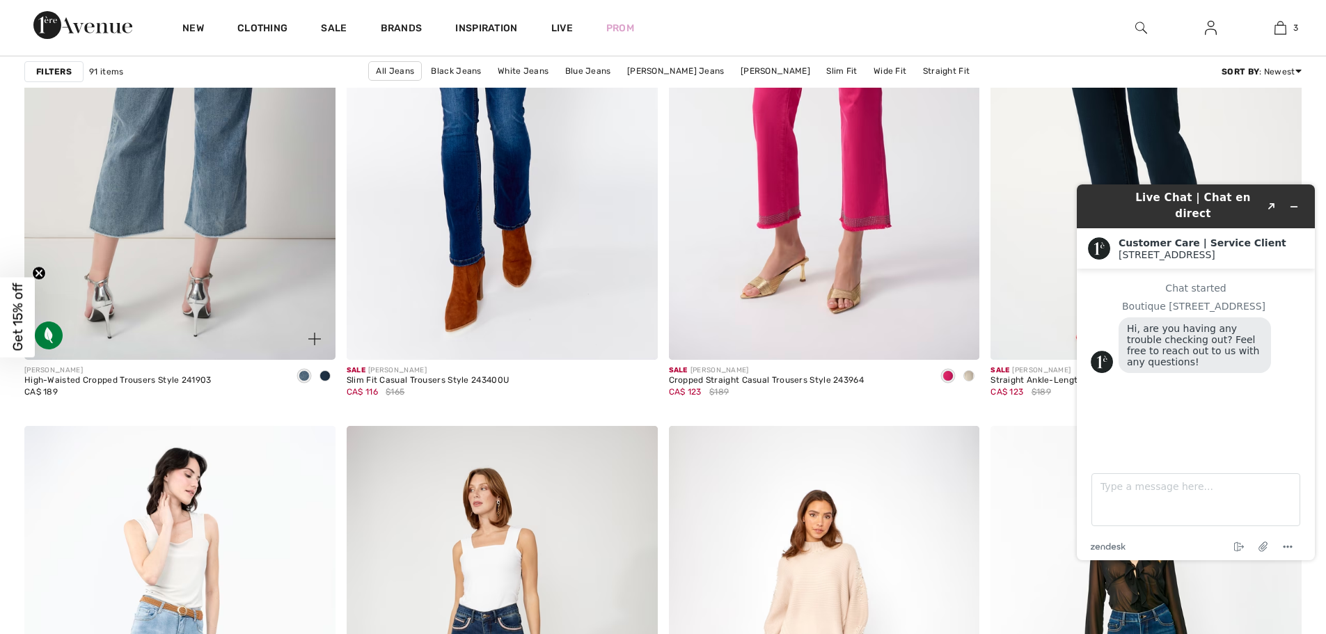
scroll to position [2854, 0]
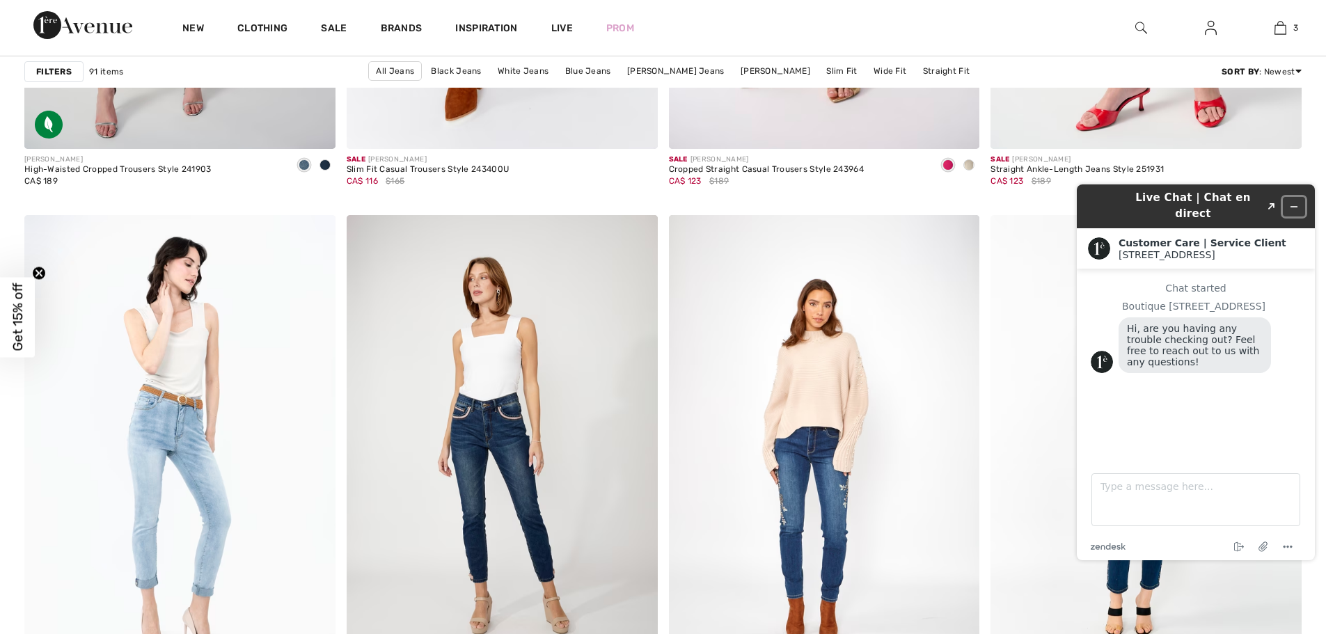
click at [1293, 202] on icon "Minimize widget" at bounding box center [1294, 207] width 10 height 10
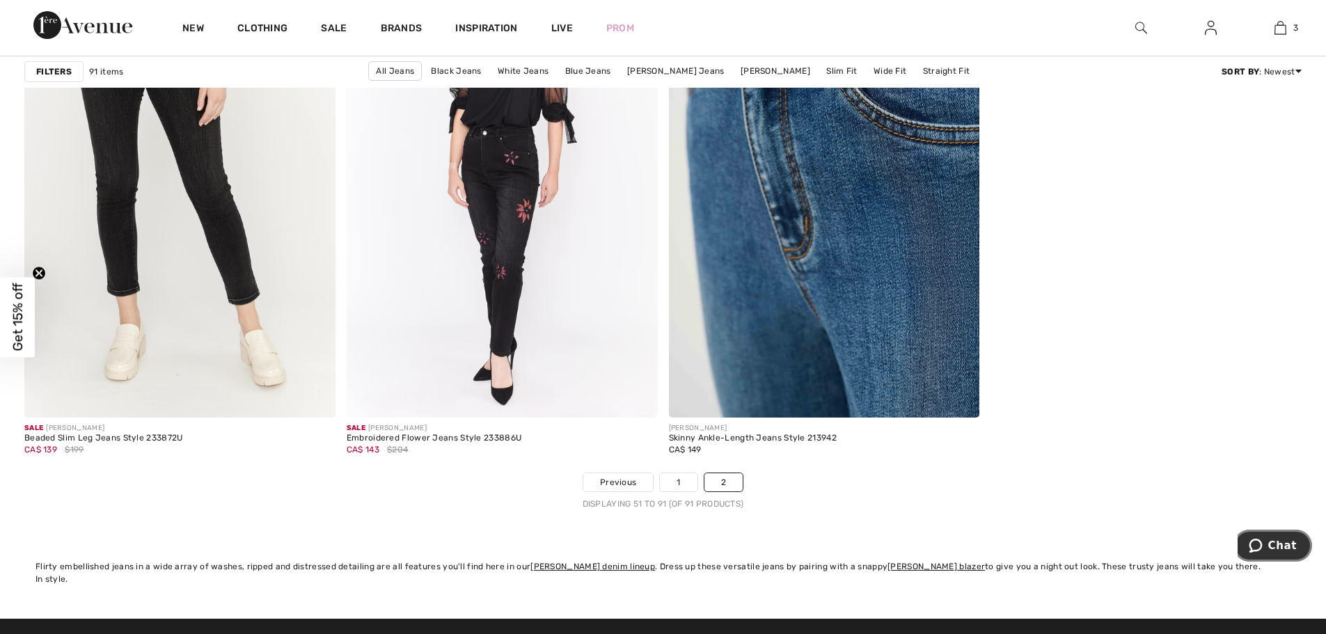
scroll to position [6682, 0]
